Goal: Complete application form

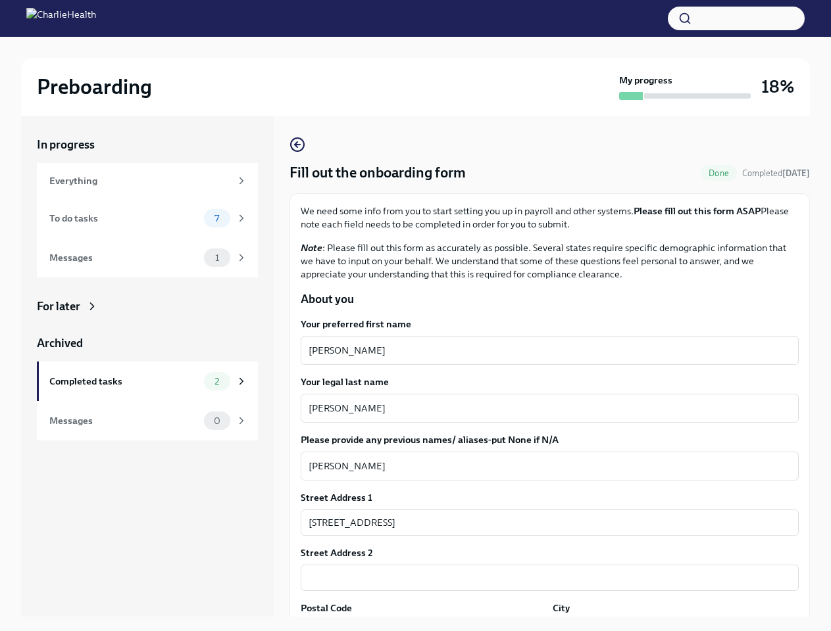
click at [736, 18] on button "button" at bounding box center [736, 19] width 137 height 24
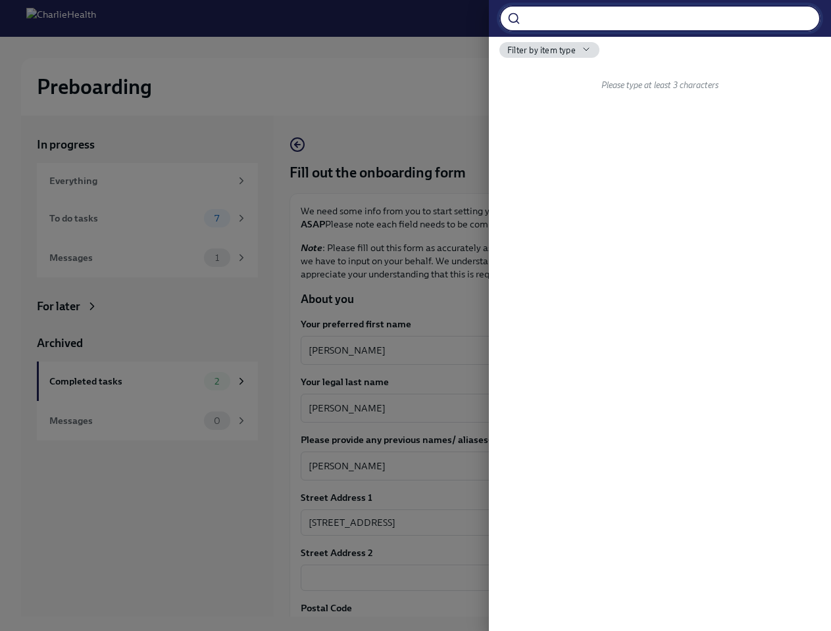
click at [544, 351] on div at bounding box center [415, 315] width 831 height 631
click at [544, 408] on textarea "[PERSON_NAME]" at bounding box center [543, 409] width 471 height 16
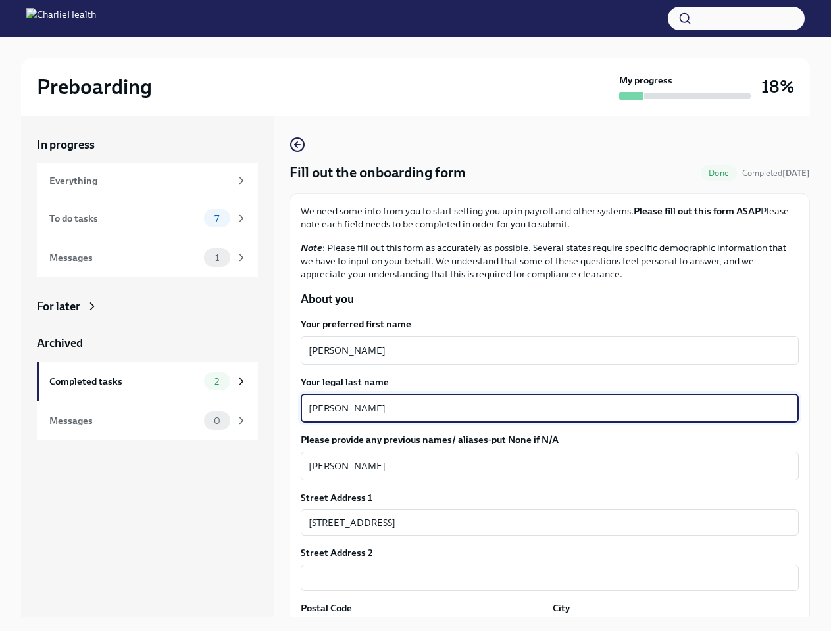
click at [544, 466] on textarea "[PERSON_NAME]" at bounding box center [549, 466] width 482 height 16
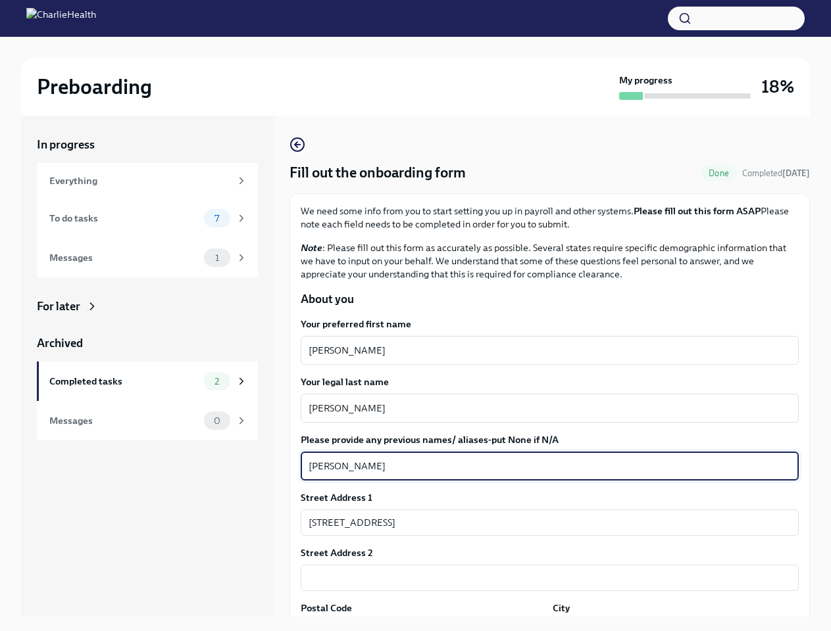
click at [544, 523] on input "[STREET_ADDRESS]" at bounding box center [550, 523] width 498 height 26
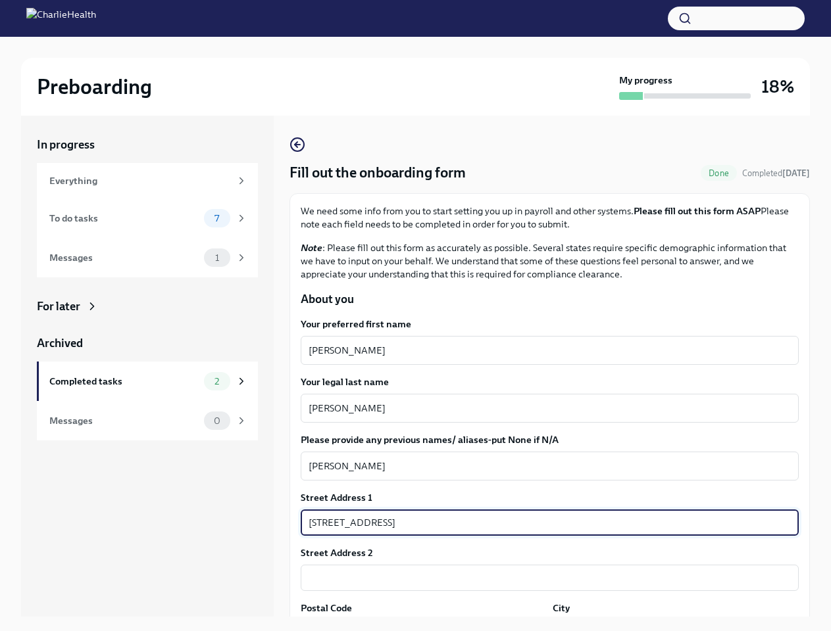
click at [544, 578] on input "text" at bounding box center [550, 578] width 498 height 26
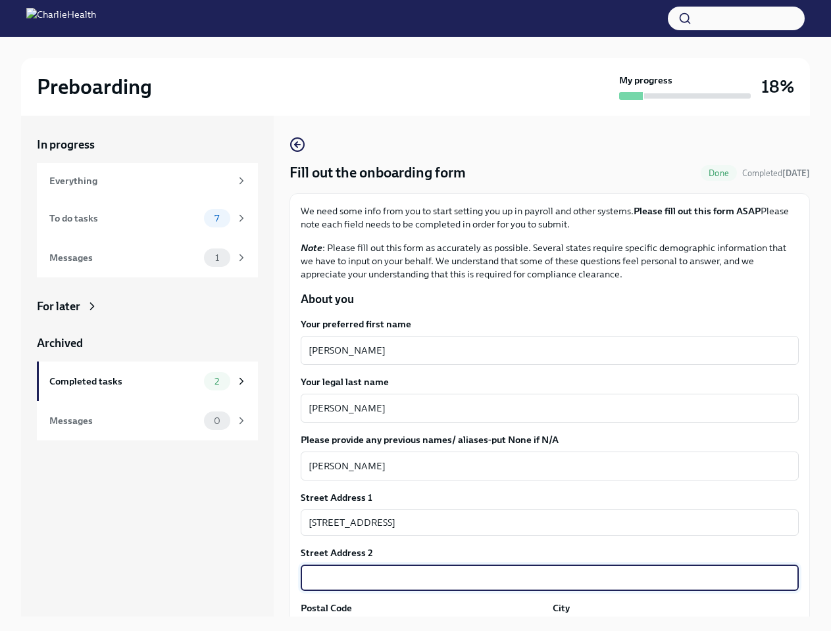
click at [421, 626] on div "In progress Everything To do tasks 7 Messages 1 For later Archived Completed ta…" at bounding box center [415, 377] width 789 height 522
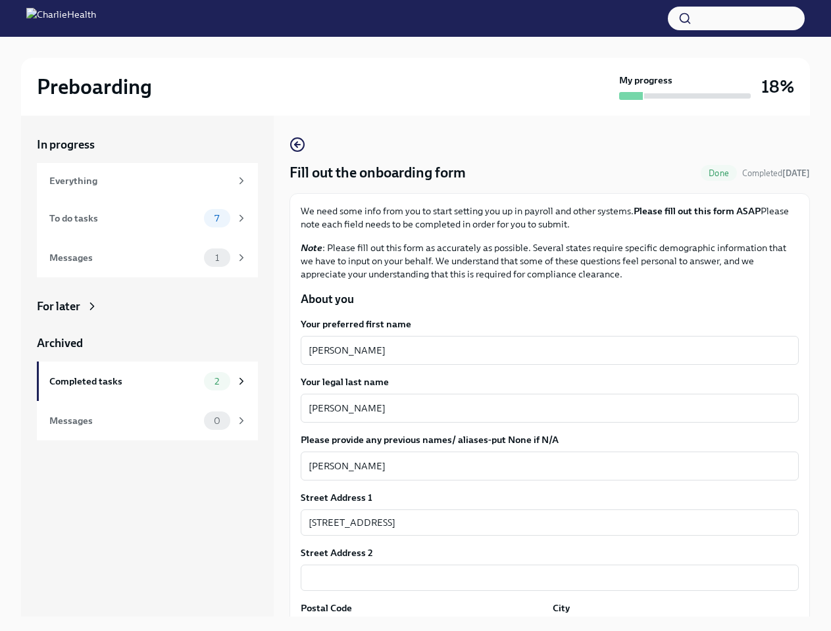
click at [667, 626] on div "In progress Everything To do tasks 7 Messages 1 For later Archived Completed ta…" at bounding box center [415, 377] width 789 height 522
